Goal: Task Accomplishment & Management: Manage account settings

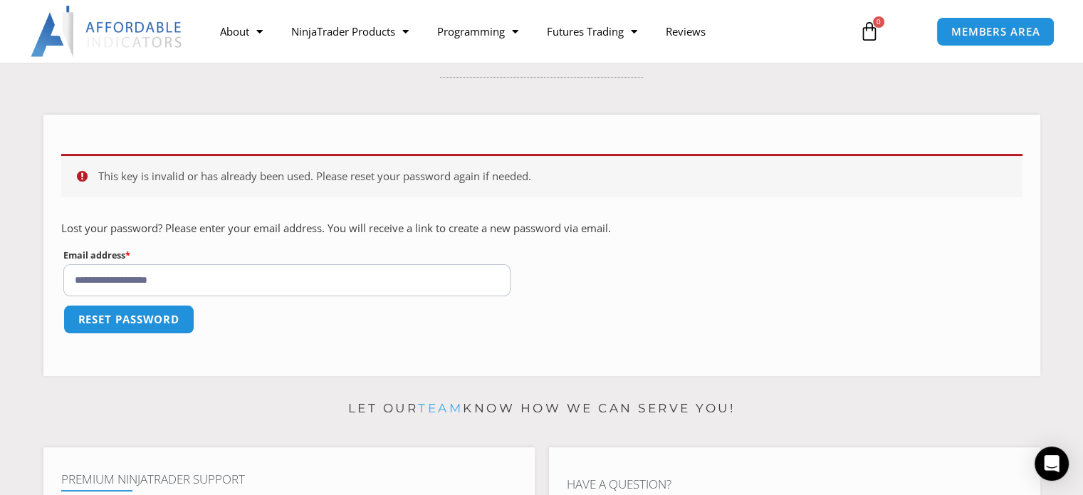
type input "**********"
type button "Reset password"
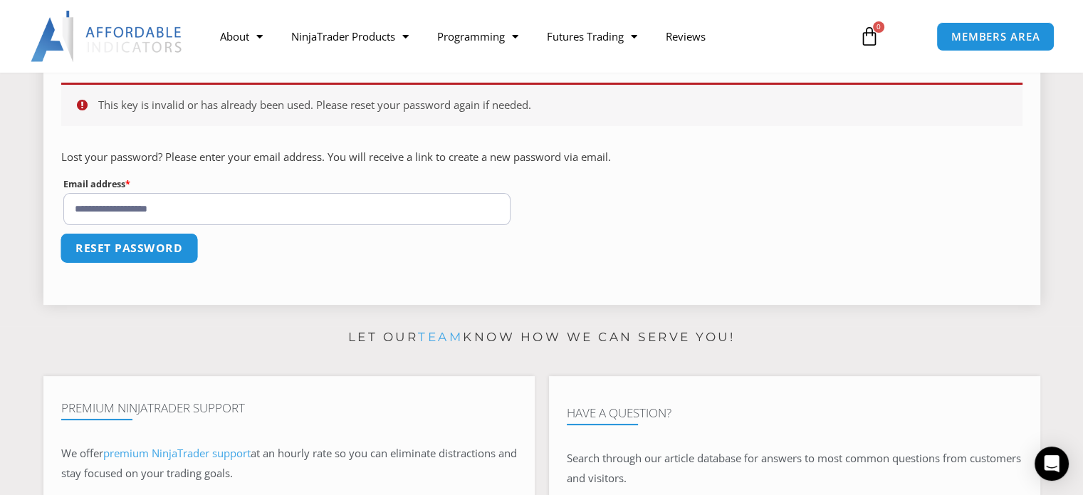
click at [153, 248] on button "Reset password" at bounding box center [129, 248] width 138 height 31
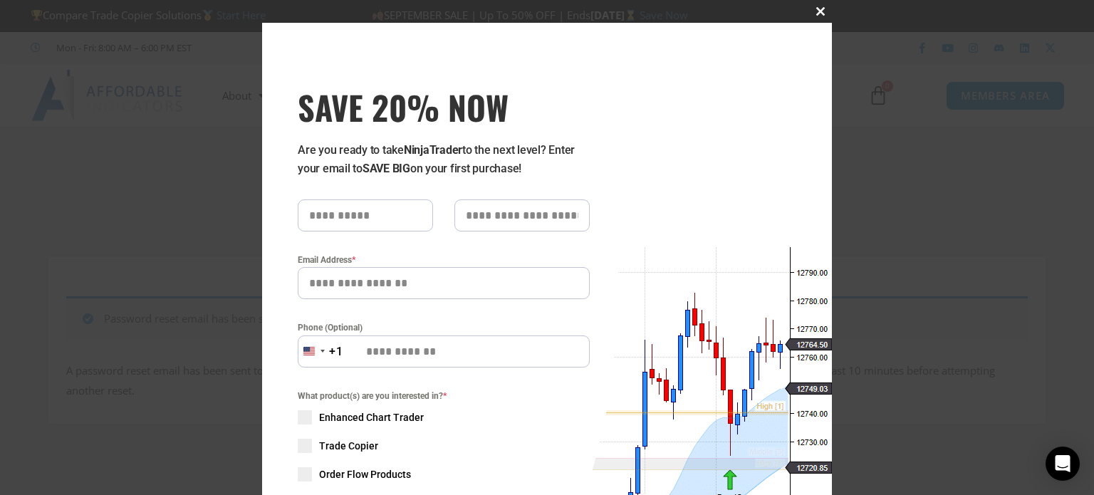
drag, startPoint x: 818, startPoint y: 11, endPoint x: 803, endPoint y: 1, distance: 17.8
click at [818, 11] on span "SAVE 20% NOW popup" at bounding box center [820, 11] width 23 height 9
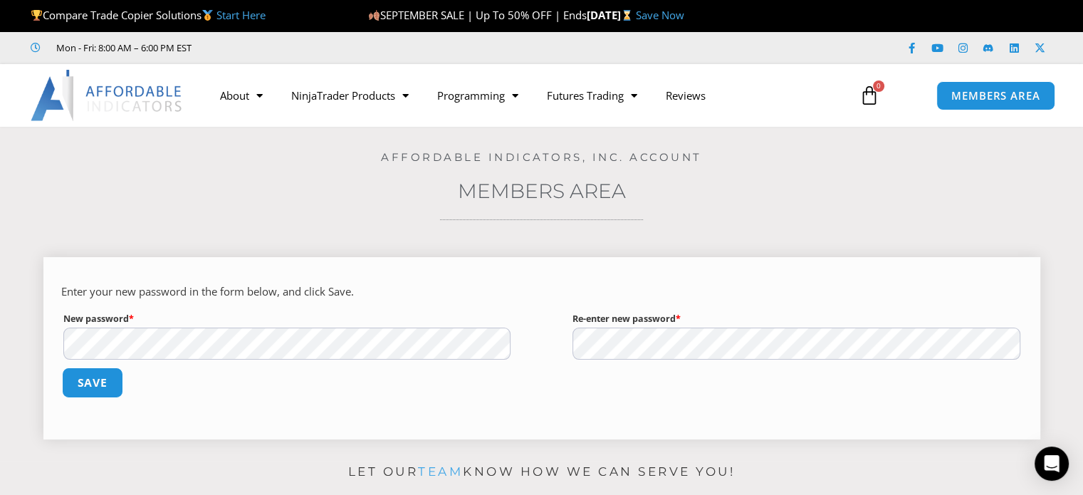
click at [109, 383] on button "Save" at bounding box center [91, 383] width 61 height 31
